Goal: Use online tool/utility: Utilize a website feature to perform a specific function

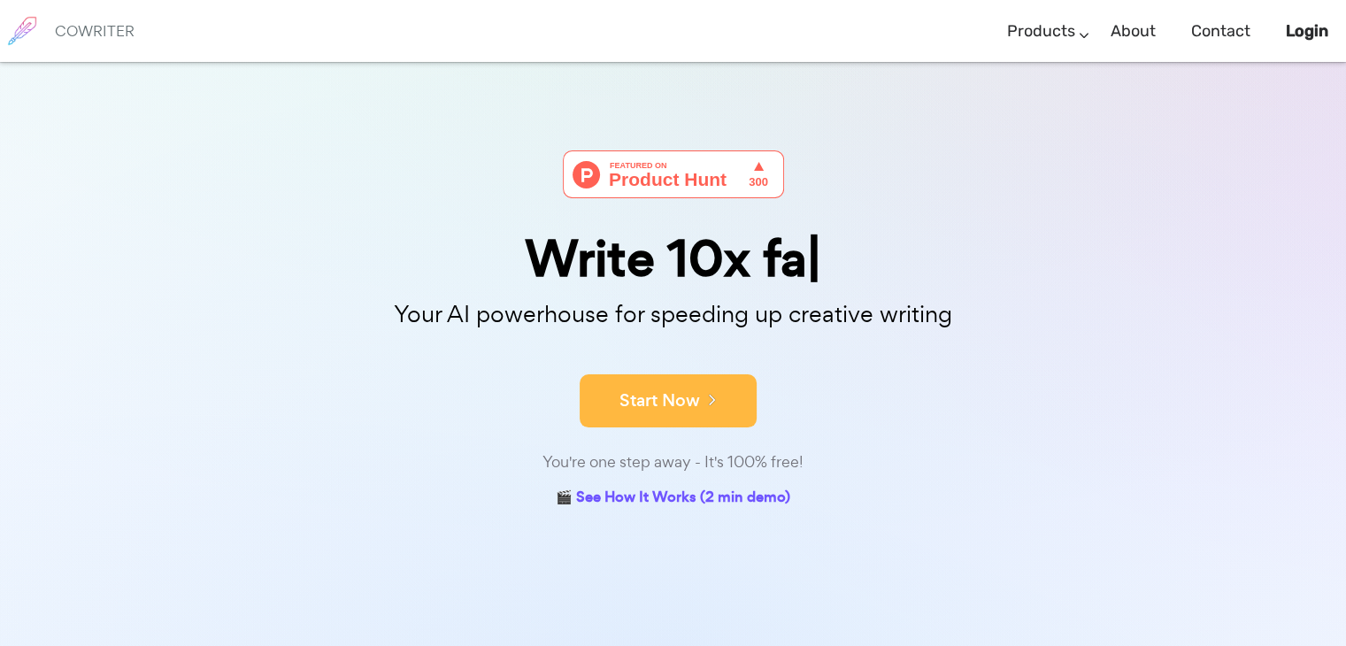
click at [694, 397] on button "Start Now" at bounding box center [668, 400] width 177 height 53
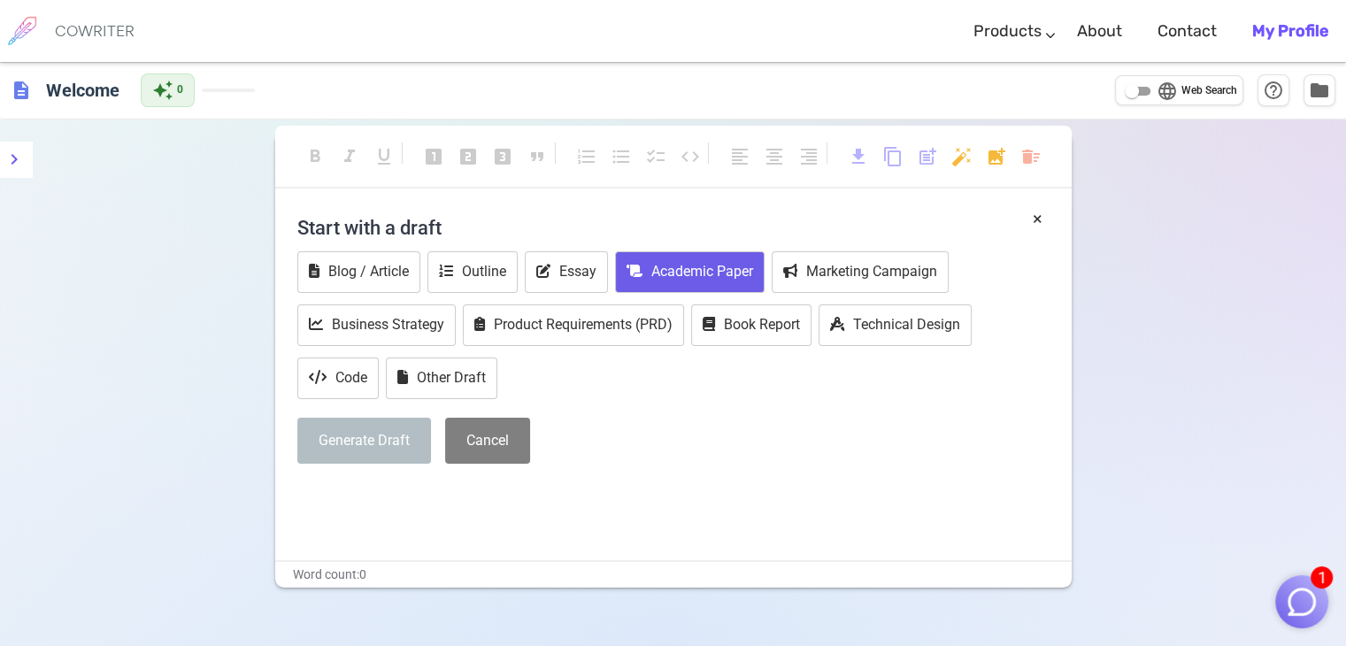
click at [666, 283] on button "Academic Paper" at bounding box center [690, 272] width 150 height 42
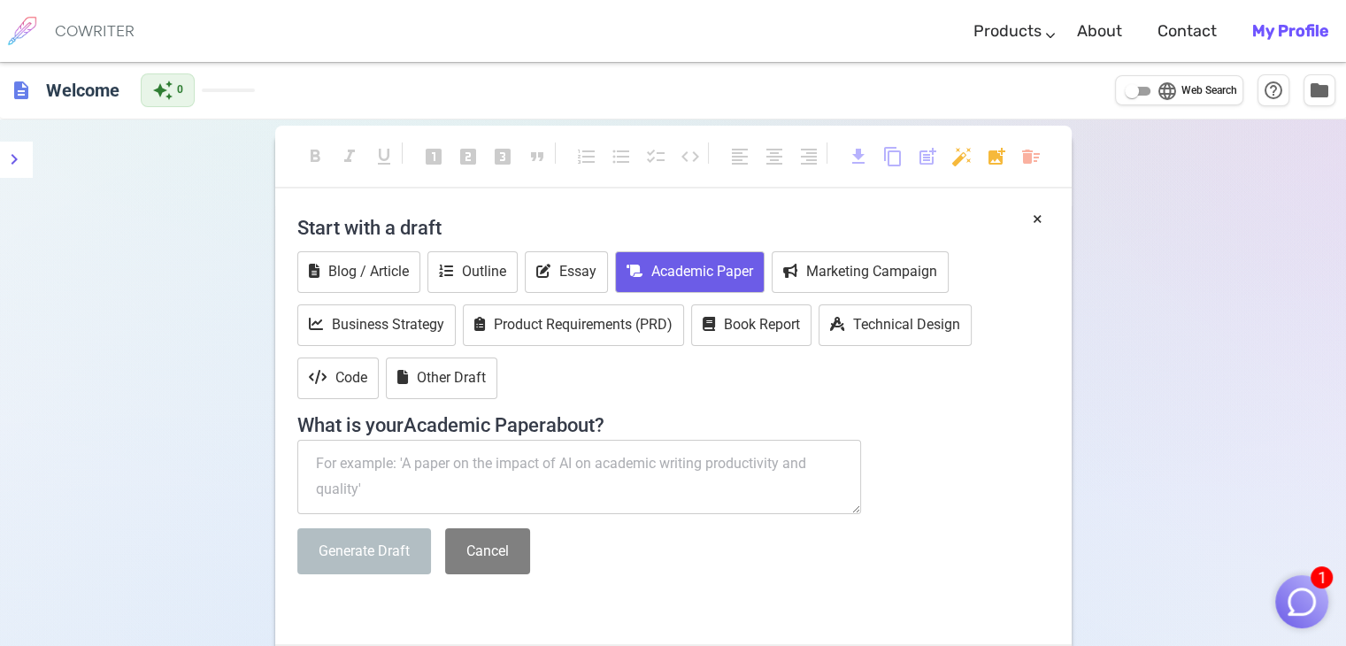
click at [455, 489] on textarea at bounding box center [579, 477] width 565 height 74
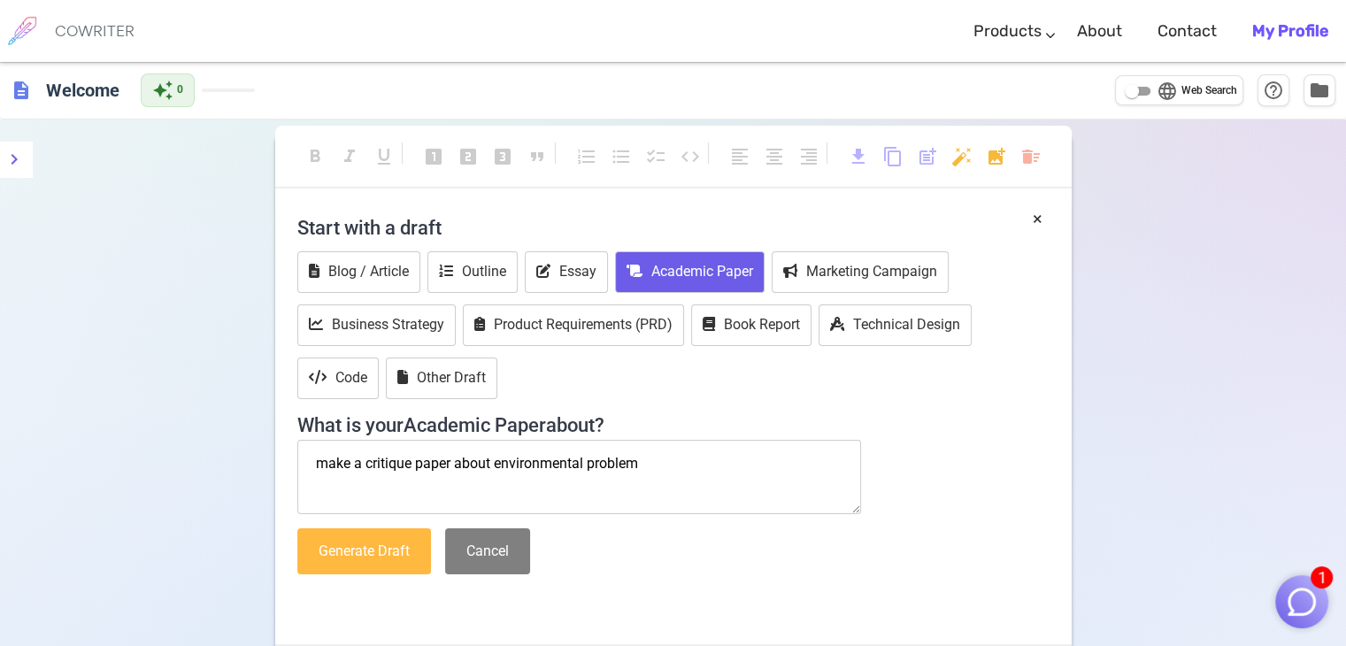
type textarea "make a critique paper about environmental problem"
click at [389, 549] on button "Generate Draft" at bounding box center [364, 551] width 134 height 47
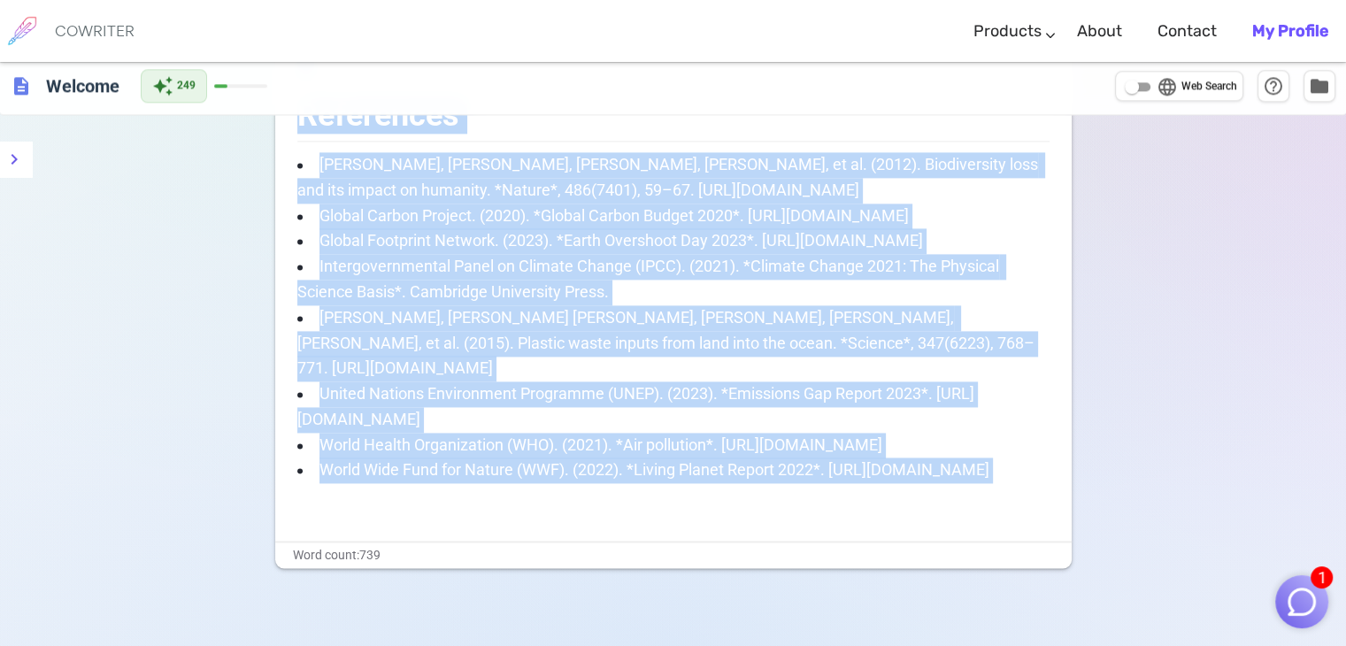
scroll to position [2563, 0]
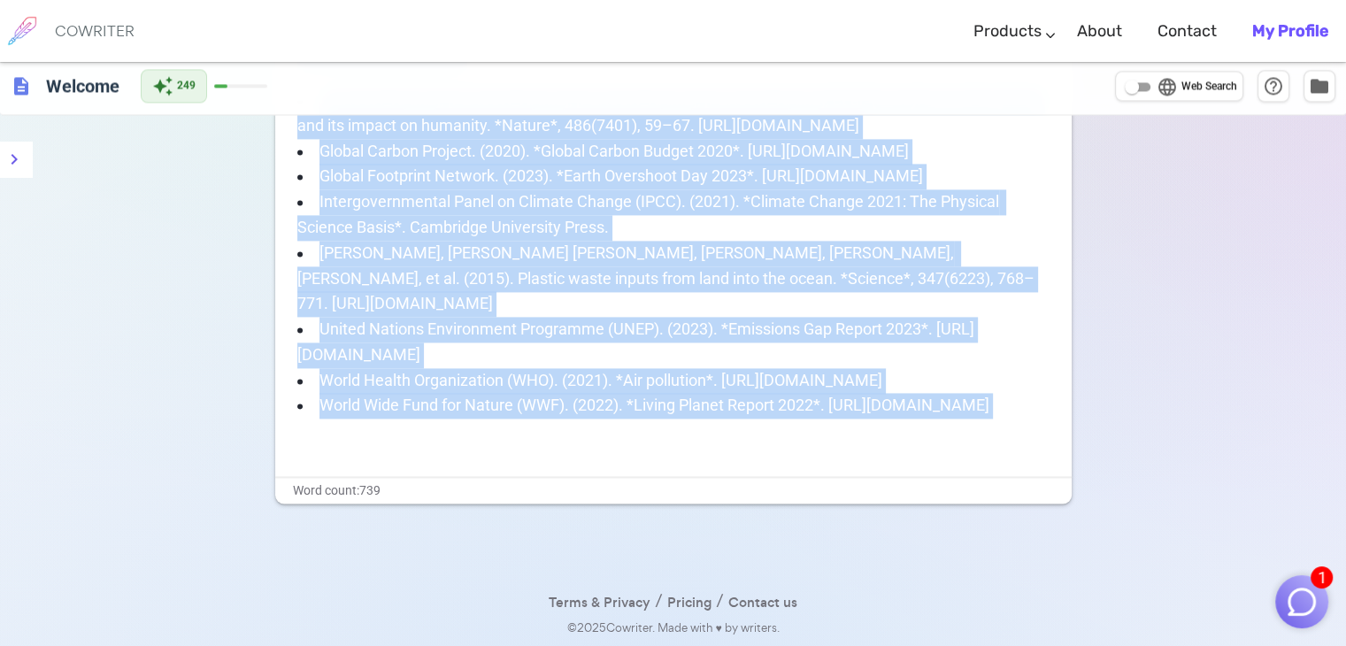
drag, startPoint x: 297, startPoint y: 245, endPoint x: 595, endPoint y: 419, distance: 344.2
copy div "Loremips do Sitametconsec Adipisci: Elitseddo Eiusmo, Tempori, utl Etdolorem Al…"
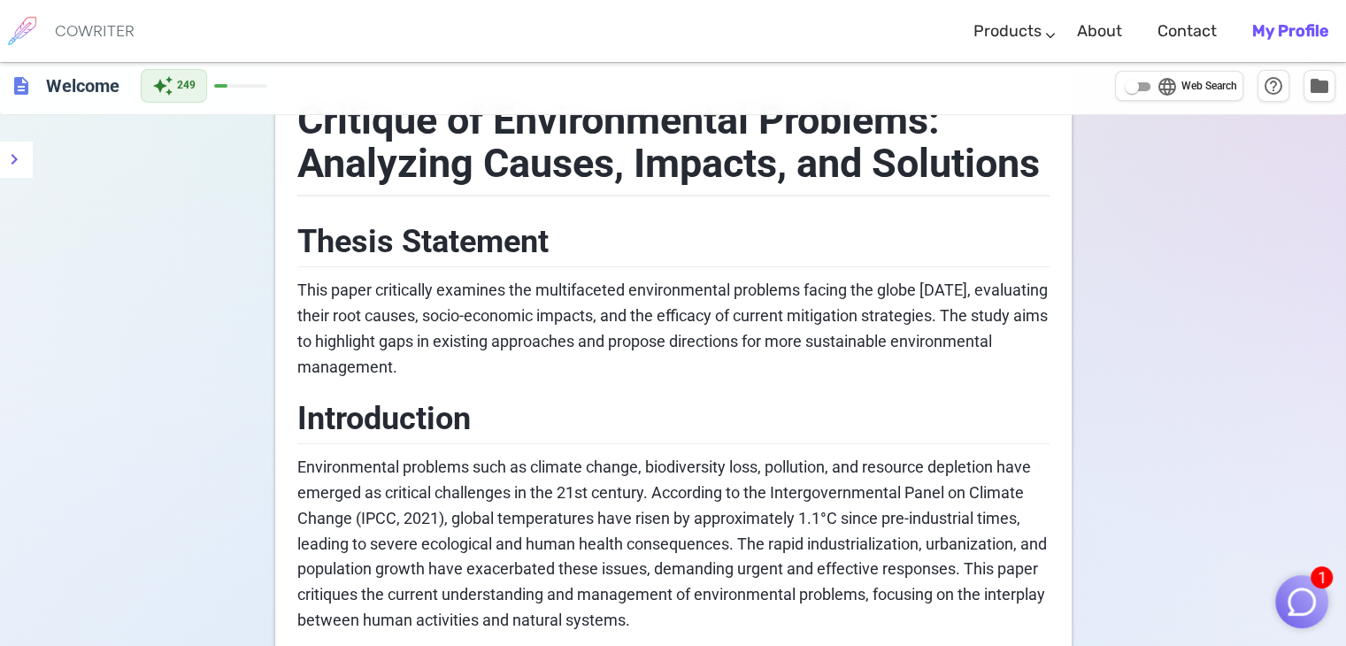
scroll to position [0, 0]
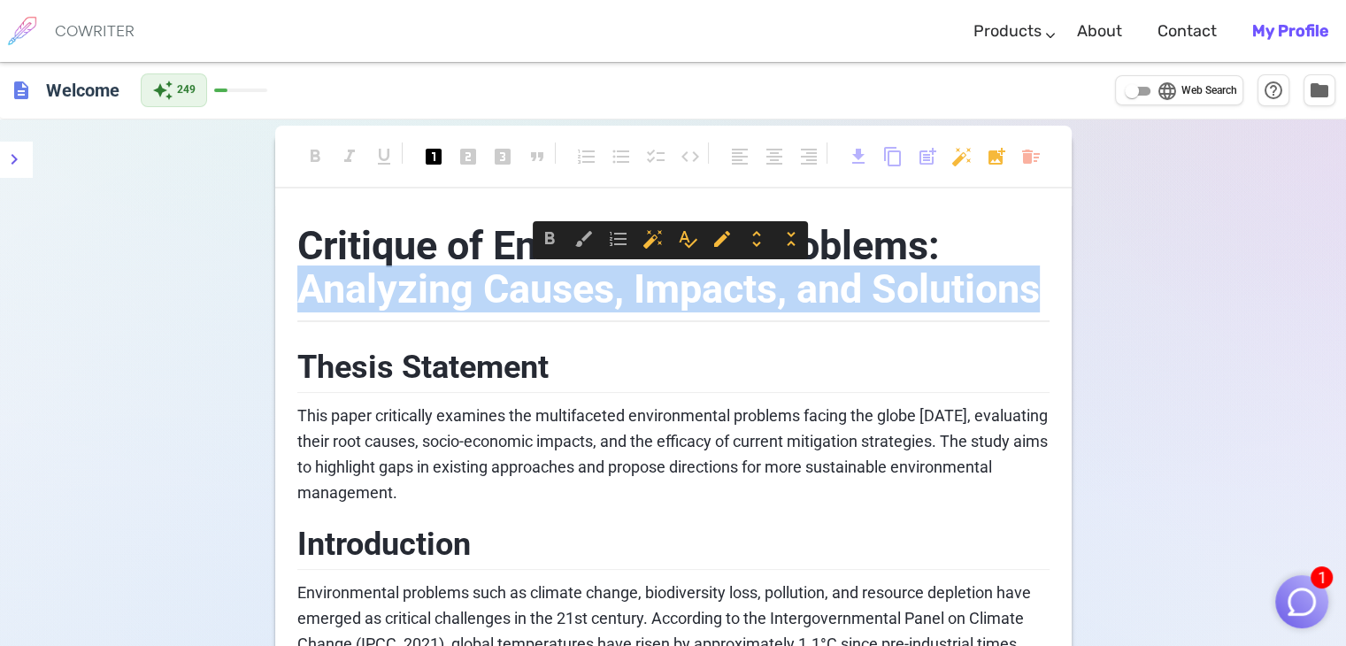
drag, startPoint x: 297, startPoint y: 291, endPoint x: 1085, endPoint y: 315, distance: 787.9
copy span "Analyzing Causes, Impacts, and Solutions"
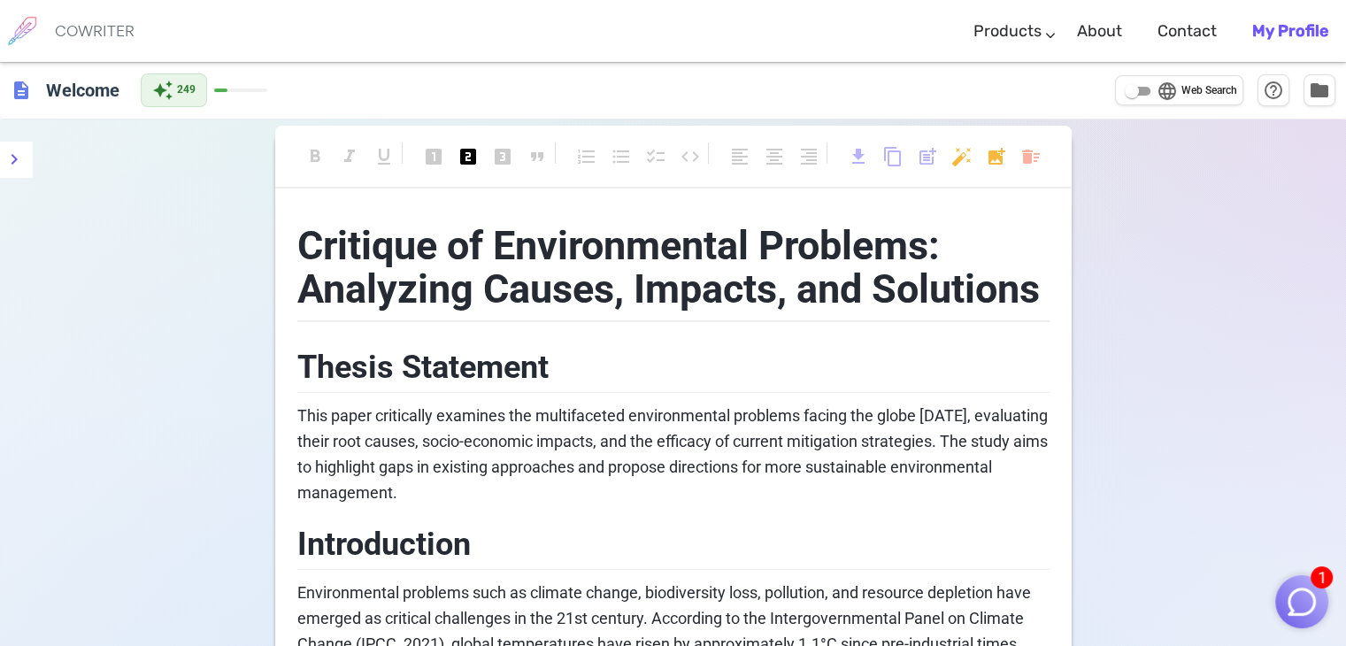
click at [618, 354] on h2 "Thesis Statement" at bounding box center [673, 365] width 752 height 58
click at [26, 89] on span "description" at bounding box center [21, 90] width 21 height 21
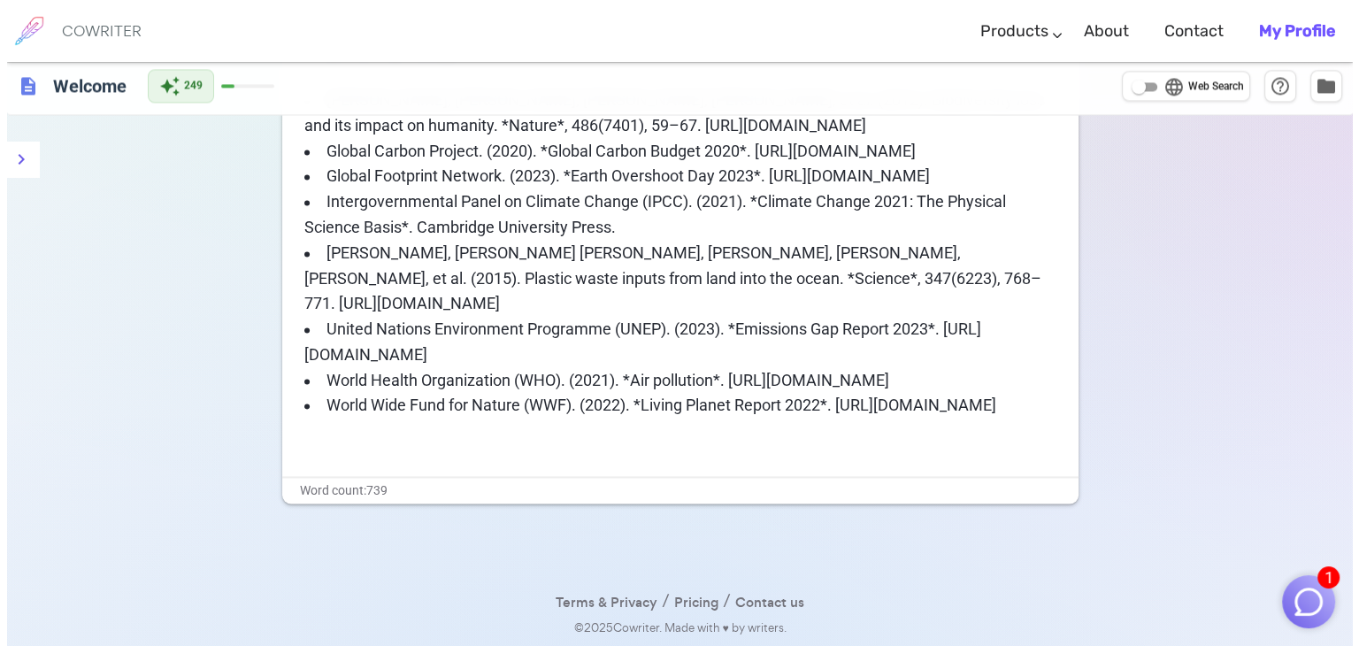
scroll to position [2563, 0]
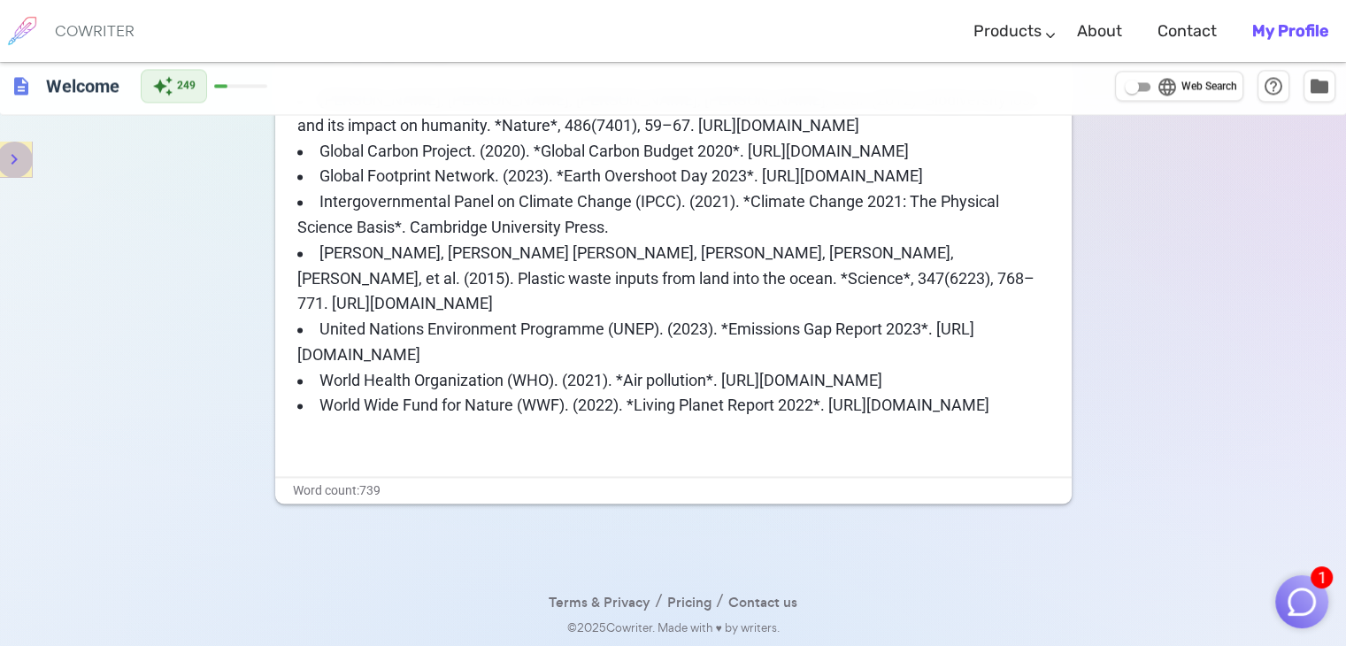
click at [11, 168] on icon "menu" at bounding box center [14, 159] width 21 height 21
